Goal: Task Accomplishment & Management: Use online tool/utility

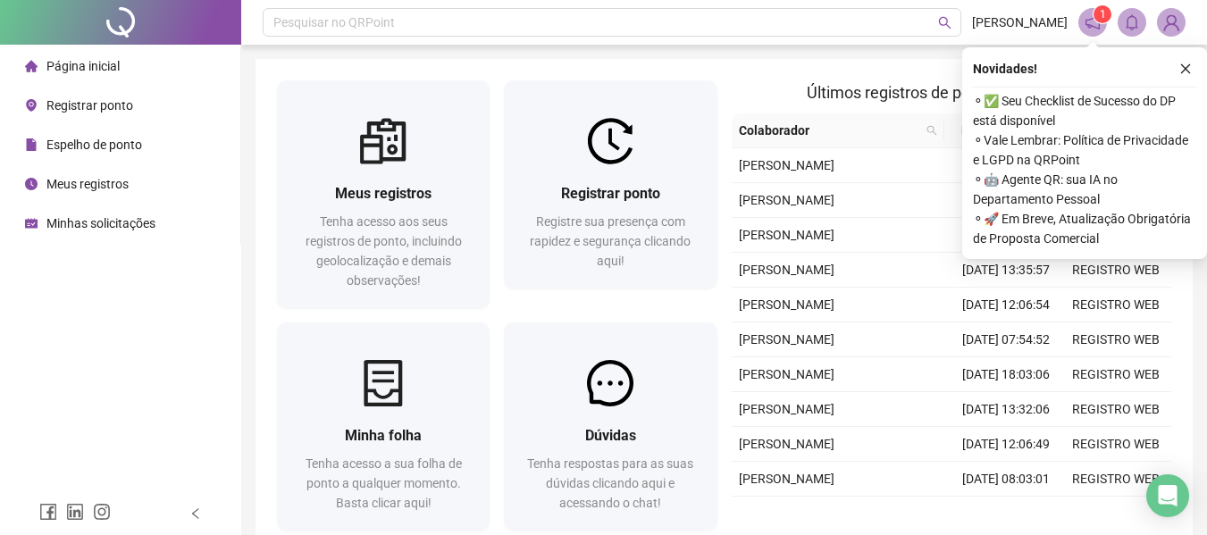
click at [126, 98] on span "Registrar ponto" at bounding box center [89, 105] width 87 height 14
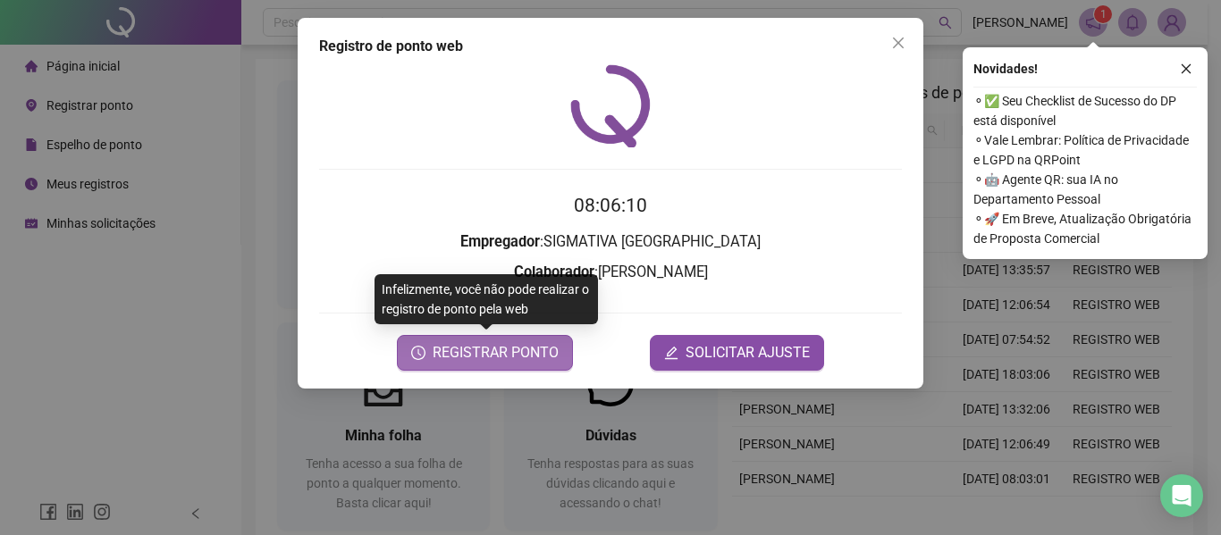
click at [510, 359] on span "REGISTRAR PONTO" at bounding box center [495, 352] width 126 height 21
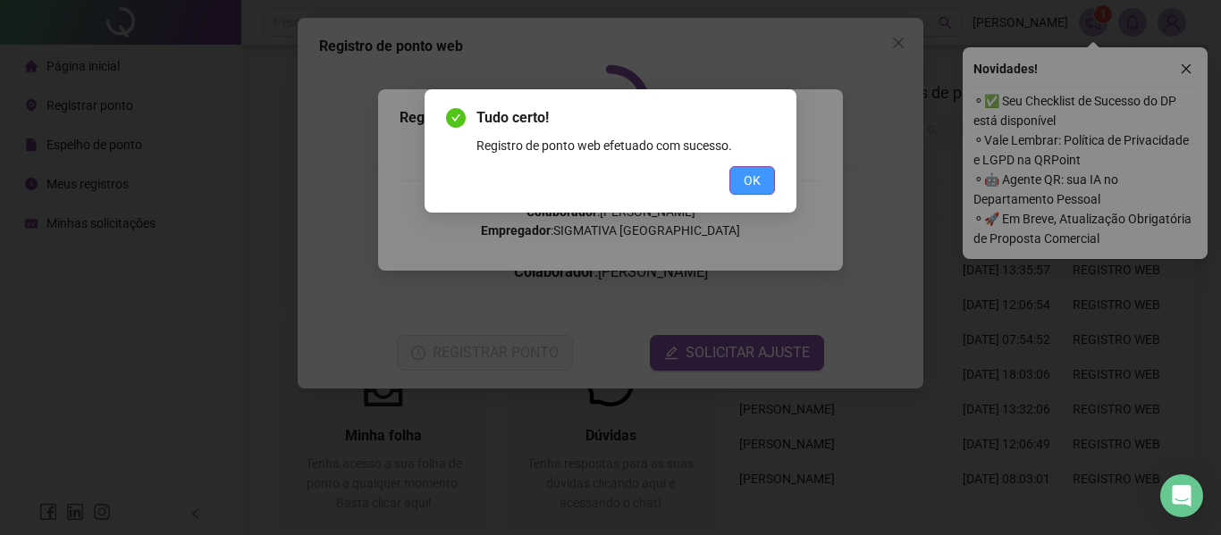
click at [759, 180] on span "OK" at bounding box center [751, 181] width 17 height 20
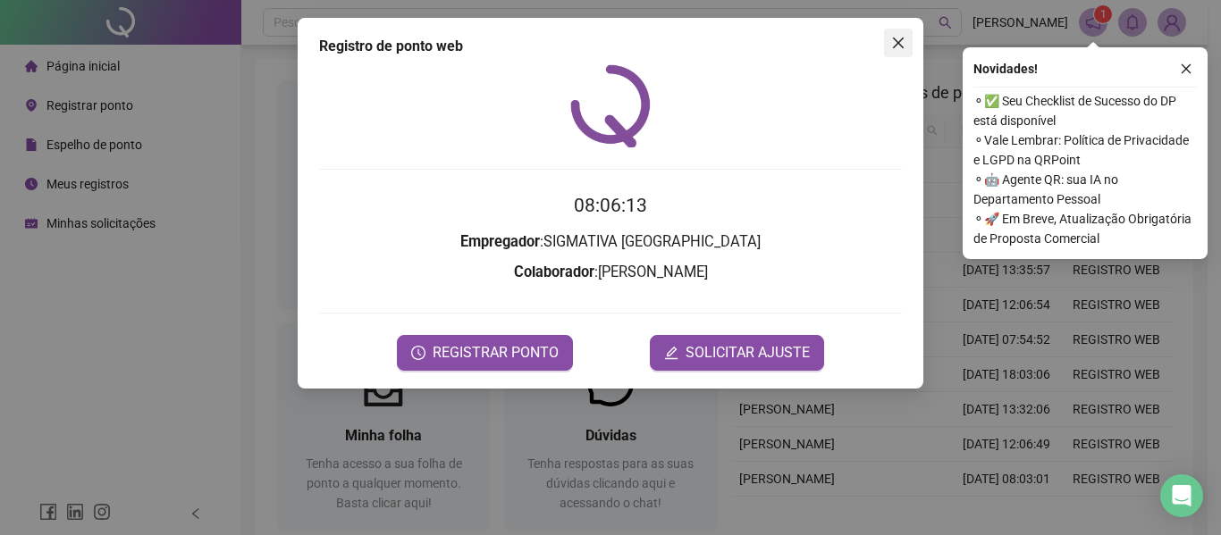
click at [899, 40] on icon "close" at bounding box center [898, 43] width 14 height 14
